Goal: Check status: Check status

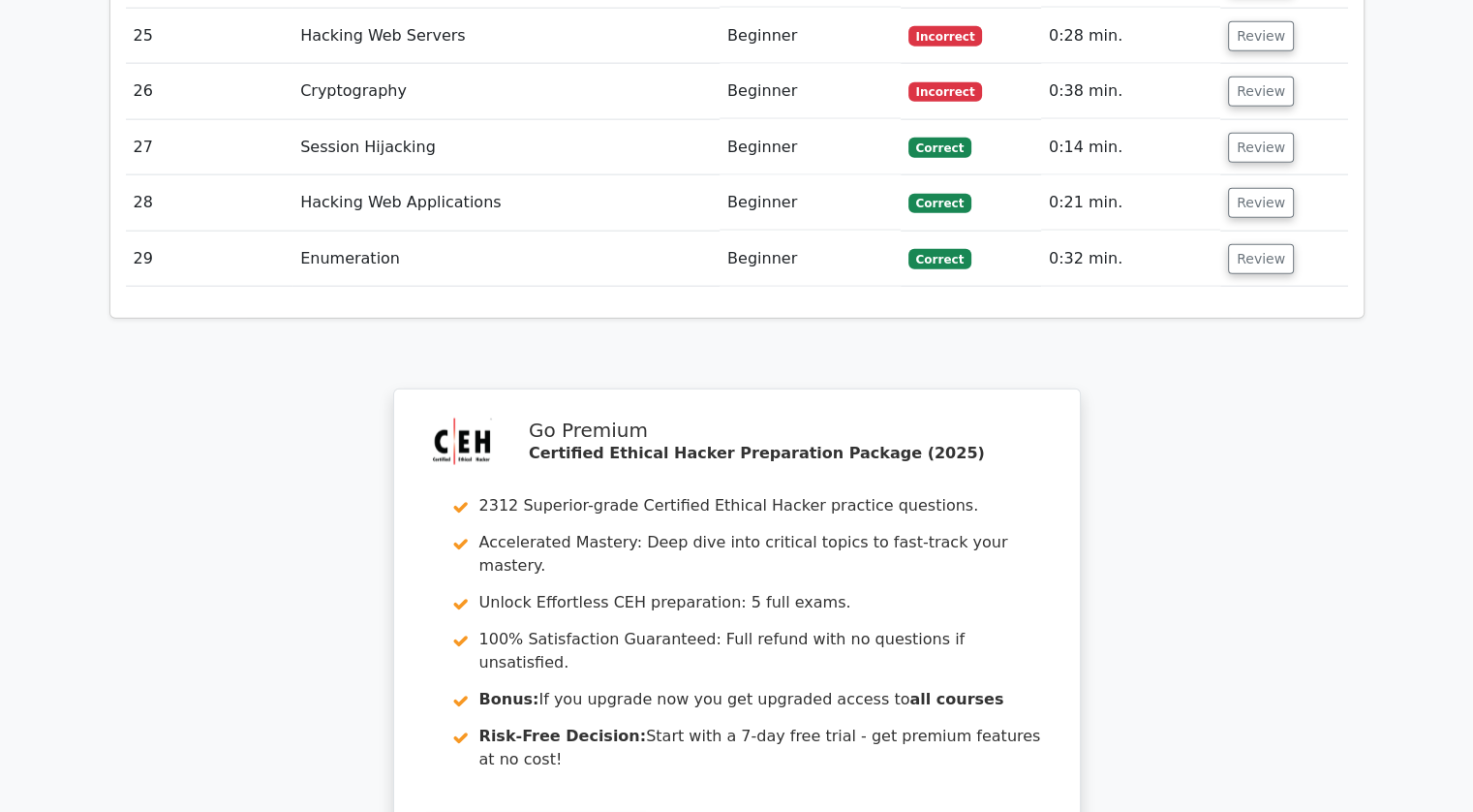
scroll to position [4601, 0]
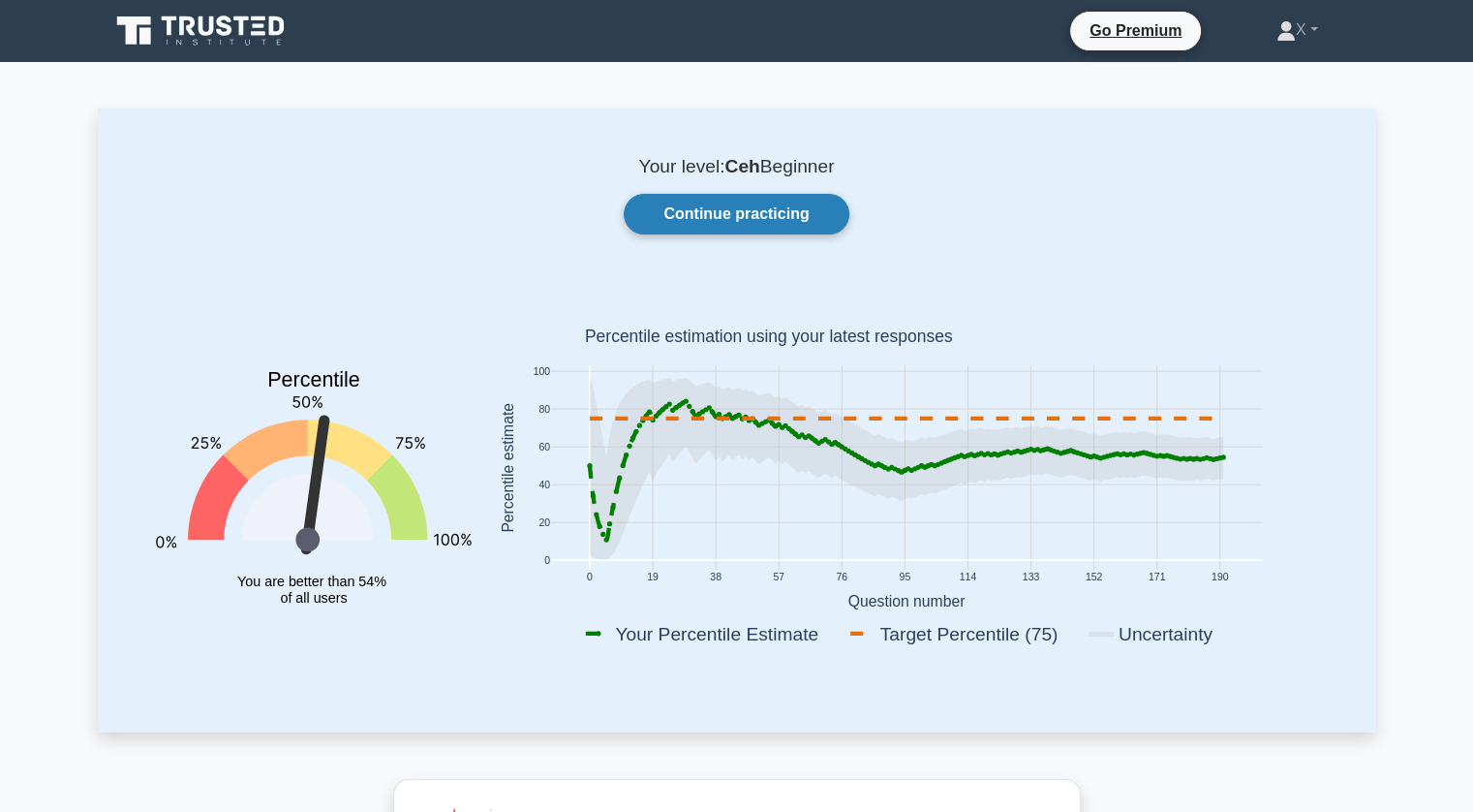
click at [717, 216] on link "Continue practicing" at bounding box center [735, 213] width 224 height 41
